Goal: Transaction & Acquisition: Purchase product/service

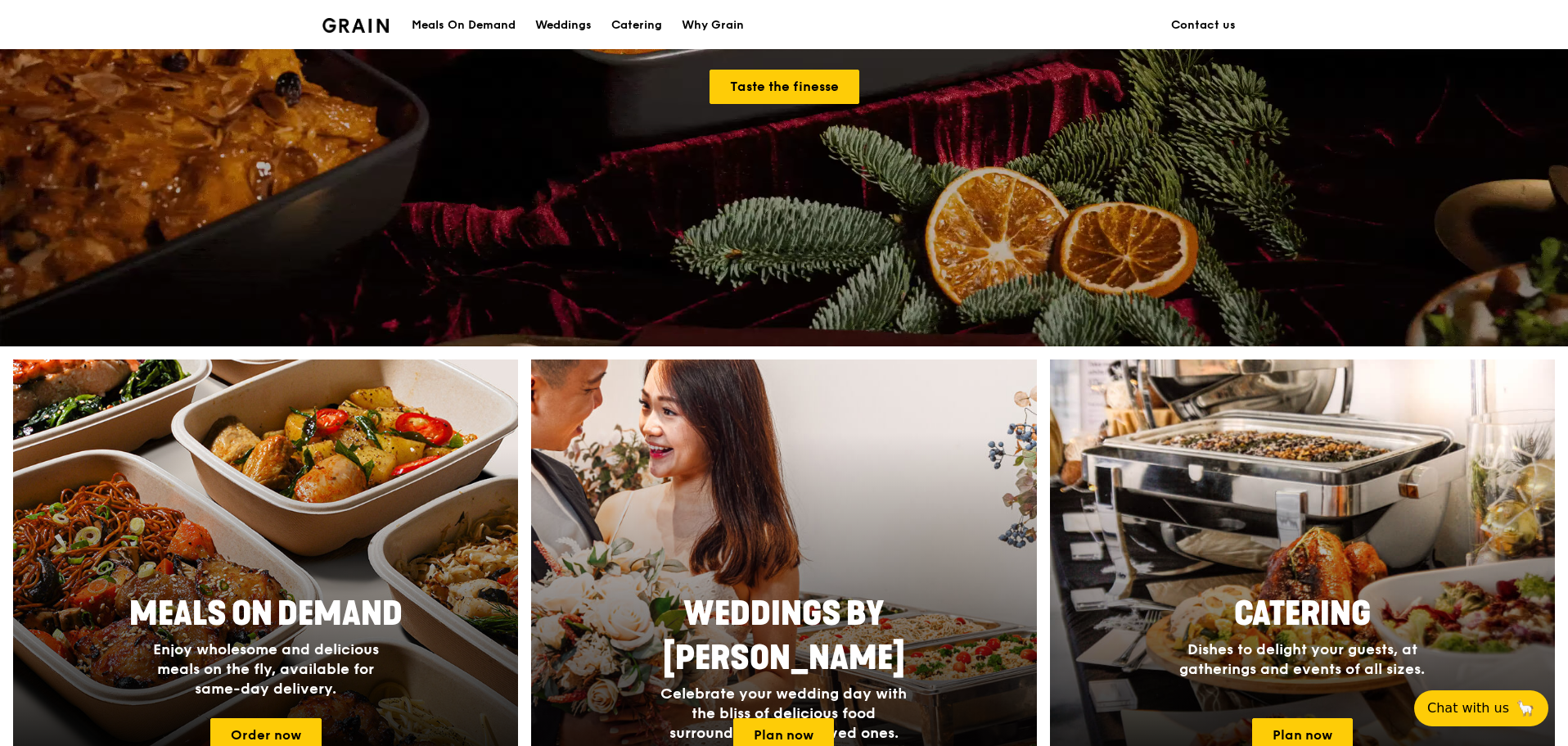
scroll to position [409, 0]
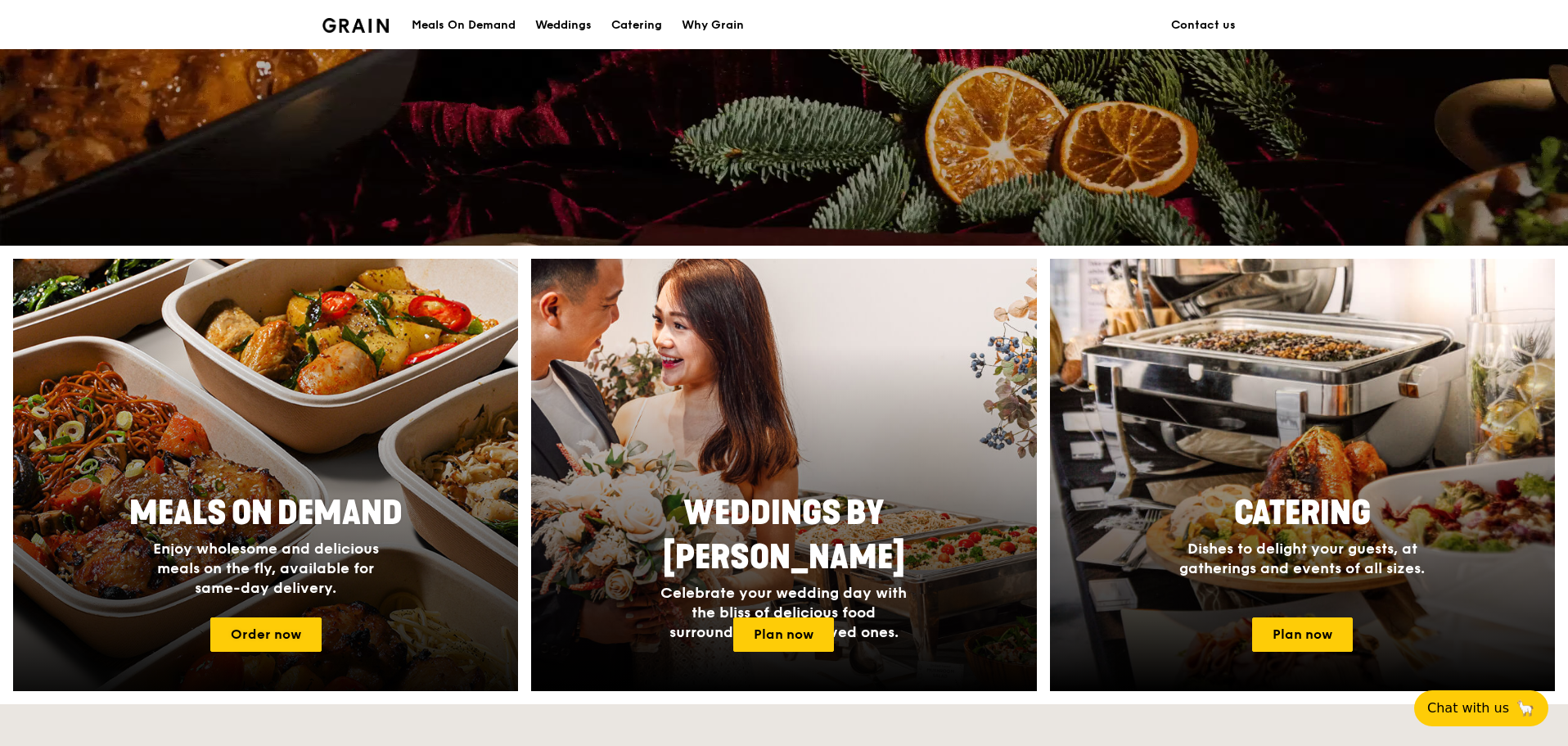
click at [302, 514] on span "Meals On Demand" at bounding box center [266, 513] width 273 height 39
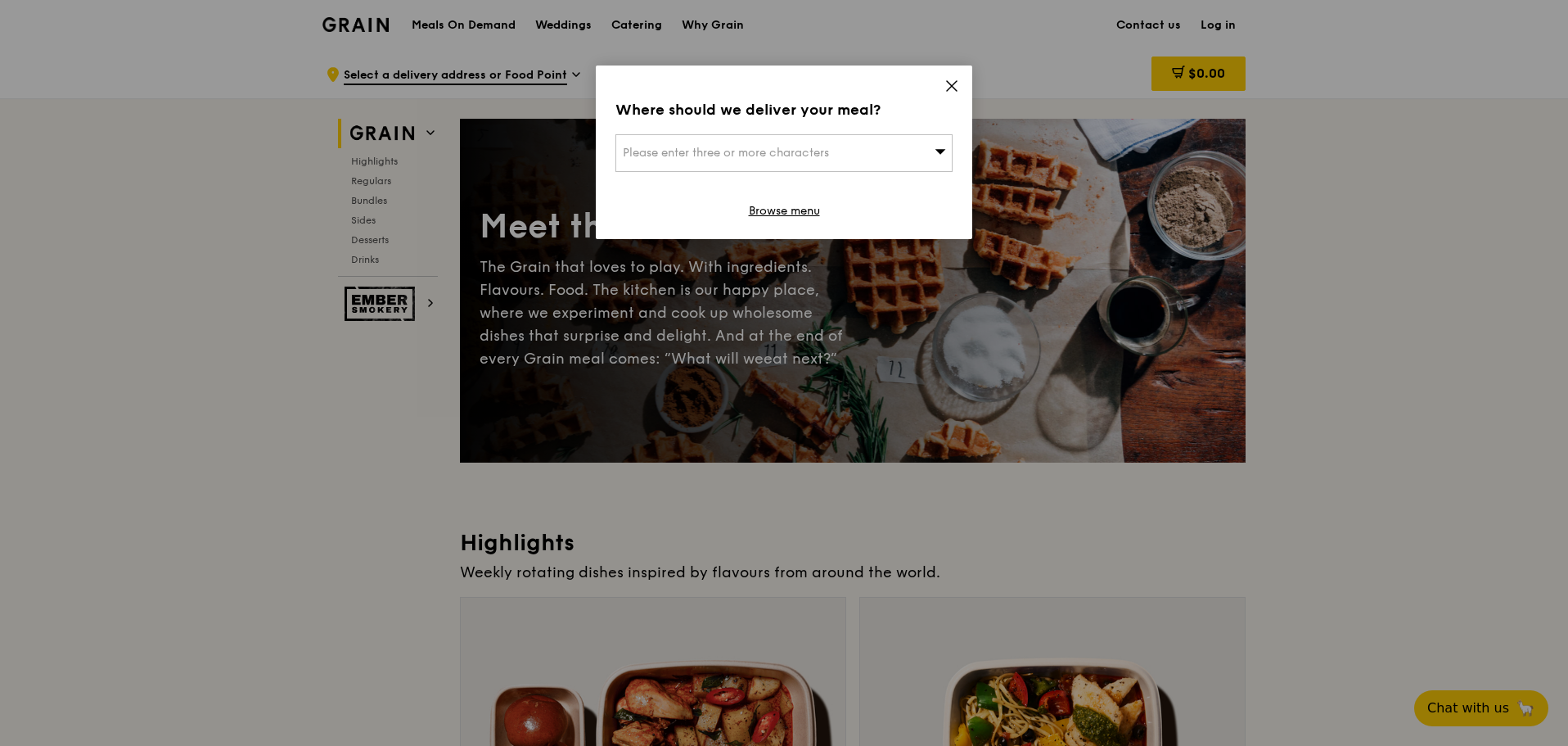
click at [734, 145] on div "Please enter three or more characters" at bounding box center [784, 154] width 337 height 38
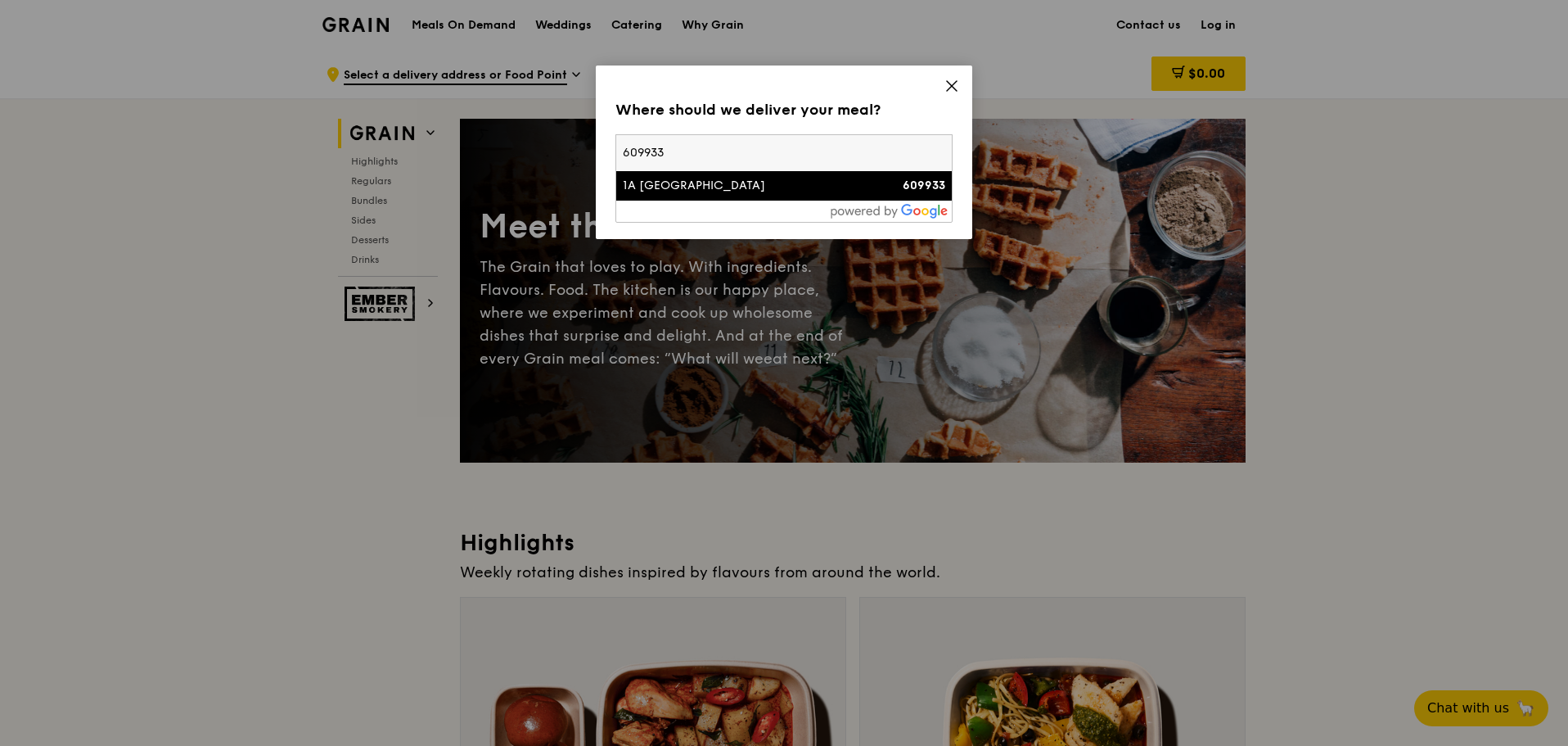
type input "609933"
click at [801, 186] on div "1A [GEOGRAPHIC_DATA]" at bounding box center [744, 186] width 242 height 16
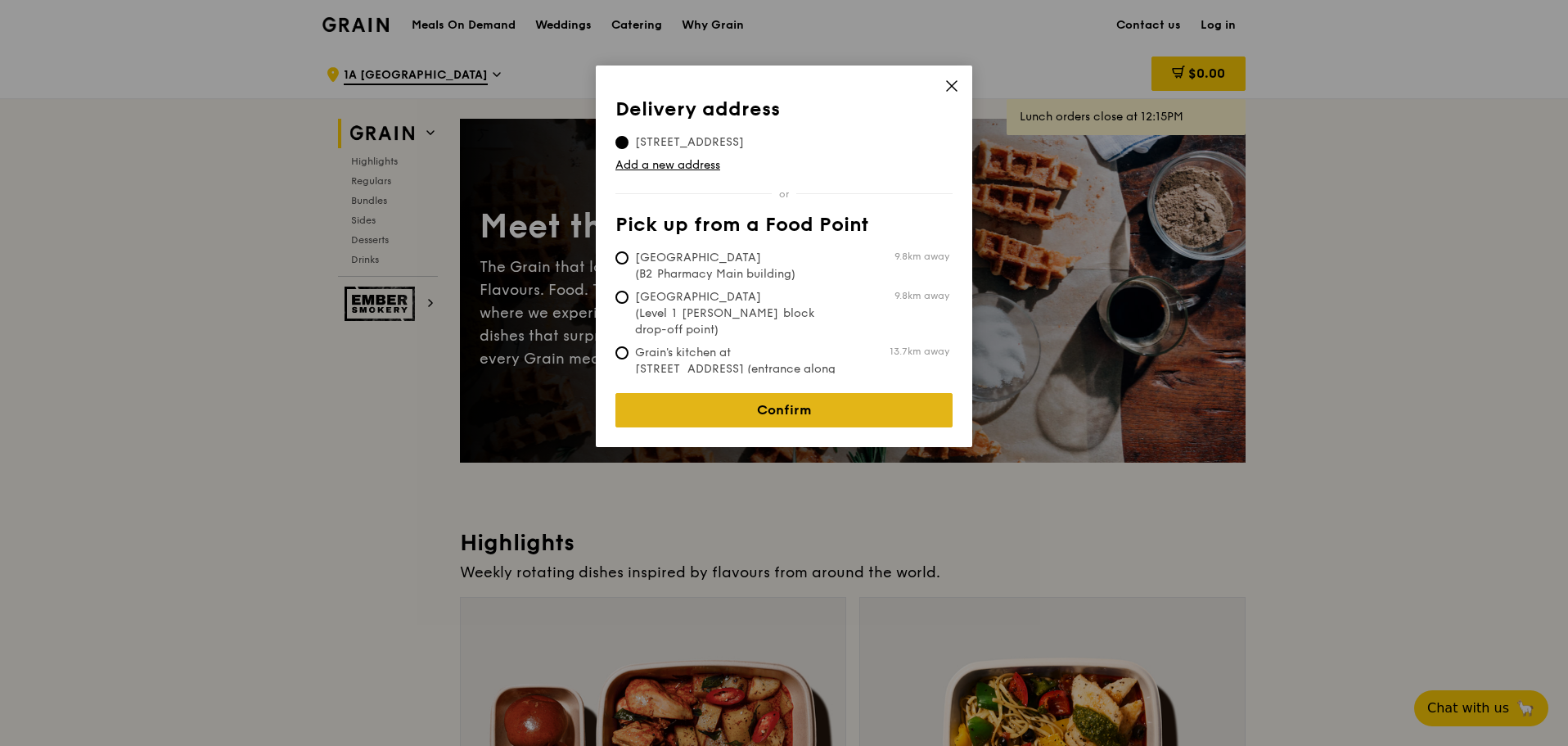
click at [816, 400] on link "Confirm" at bounding box center [784, 410] width 337 height 34
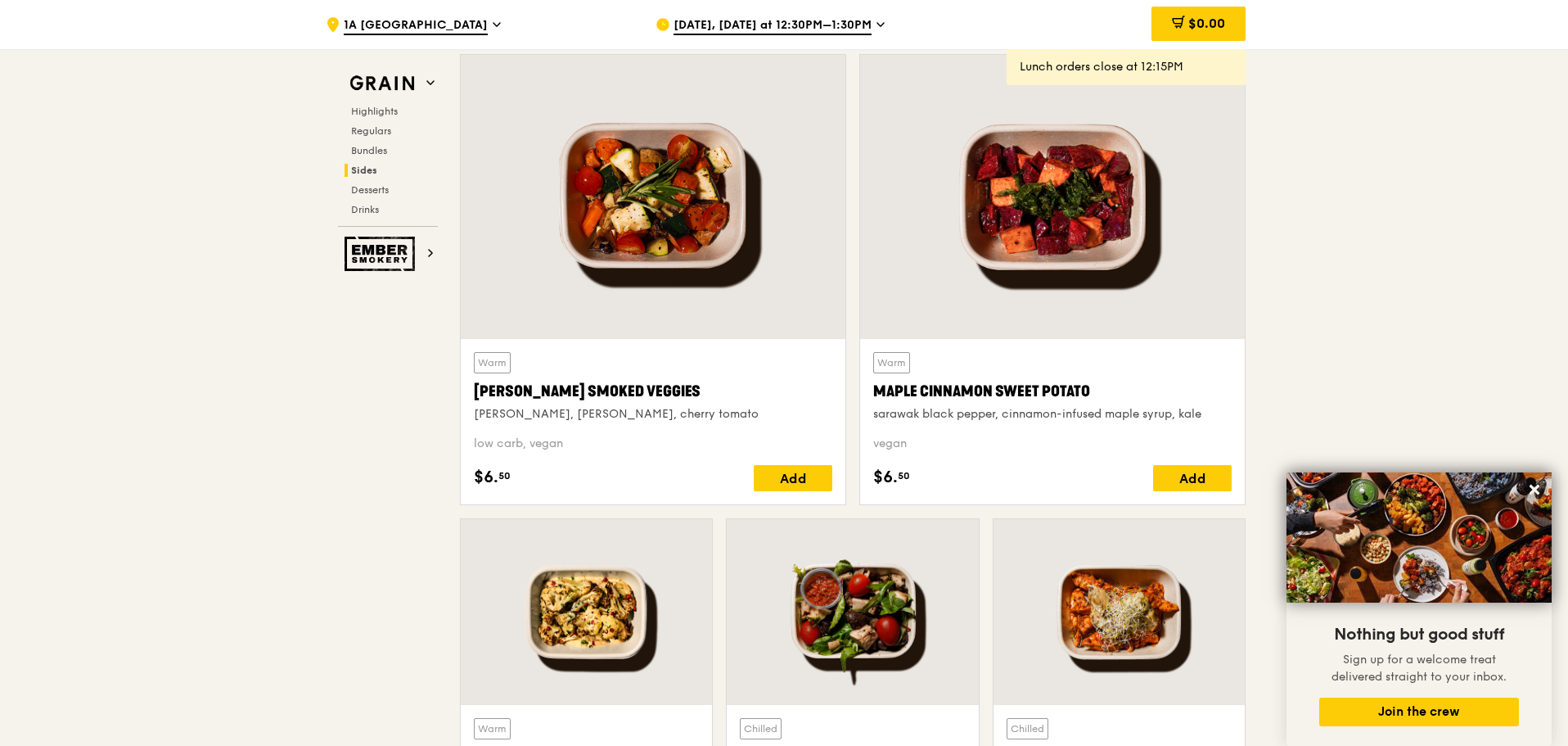
scroll to position [4010, 0]
